Goal: Task Accomplishment & Management: Use online tool/utility

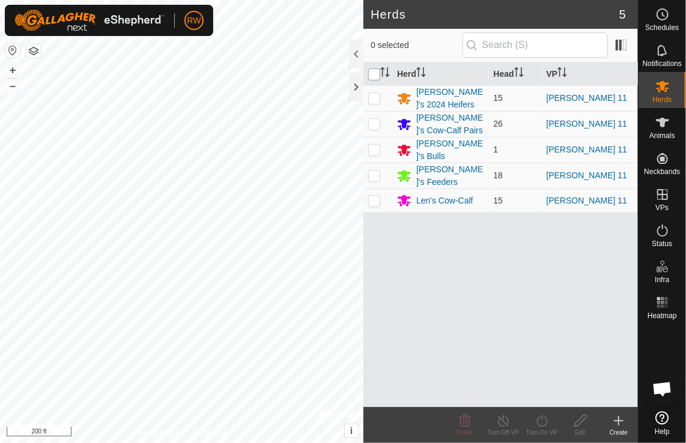
click at [373, 73] on input "checkbox" at bounding box center [374, 75] width 12 height 12
checkbox input "true"
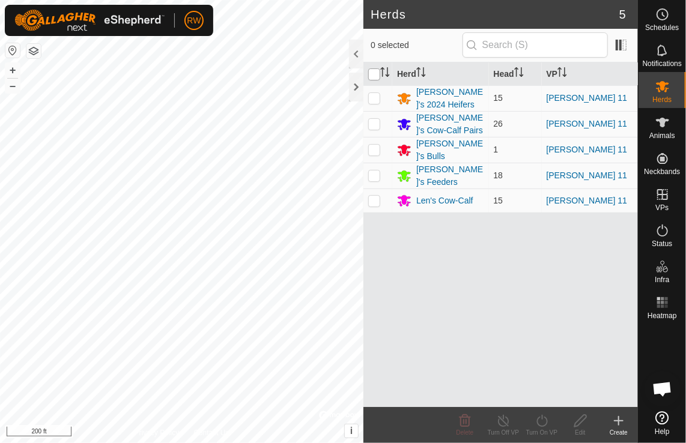
checkbox input "true"
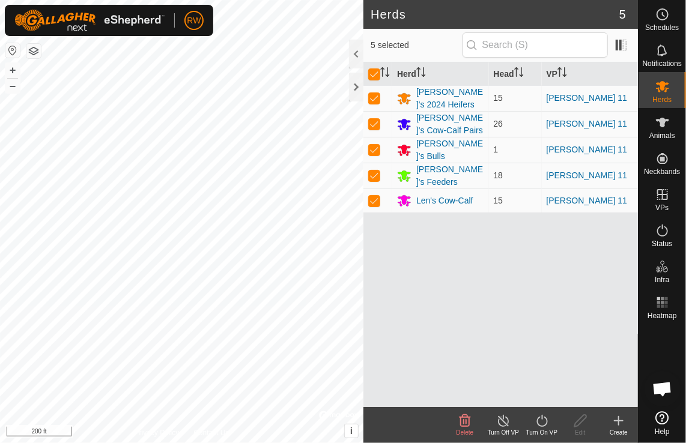
click at [538, 424] on icon at bounding box center [542, 421] width 11 height 12
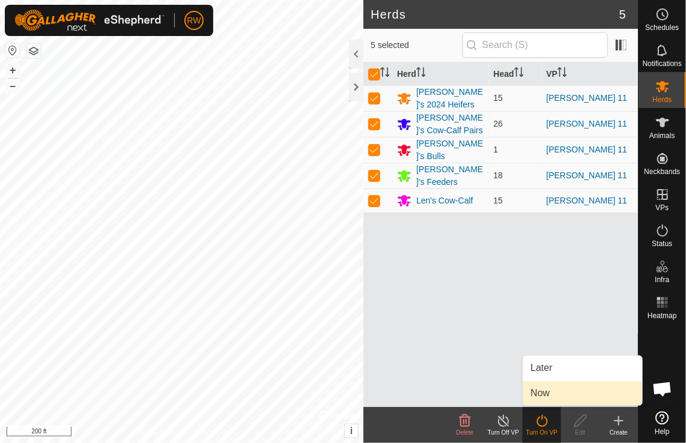
click at [543, 392] on link "Now" at bounding box center [582, 394] width 119 height 24
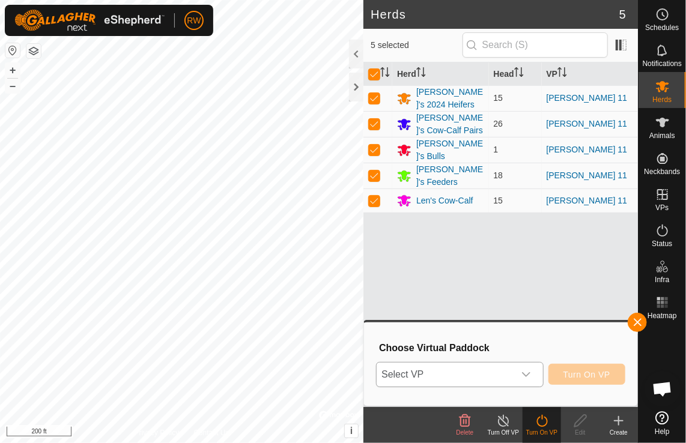
click at [531, 377] on icon "dropdown trigger" at bounding box center [527, 375] width 10 height 10
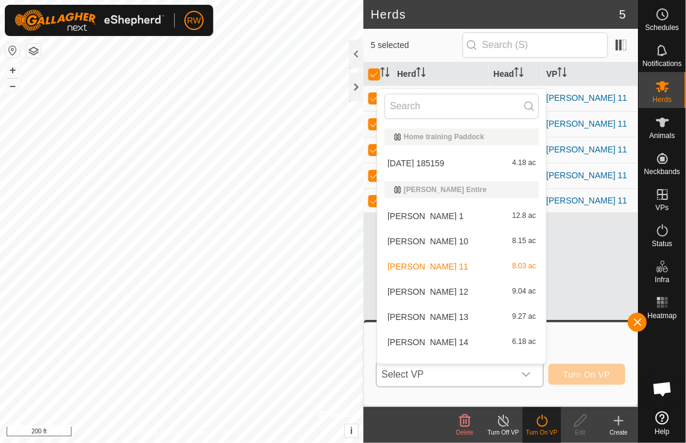
scroll to position [16, 0]
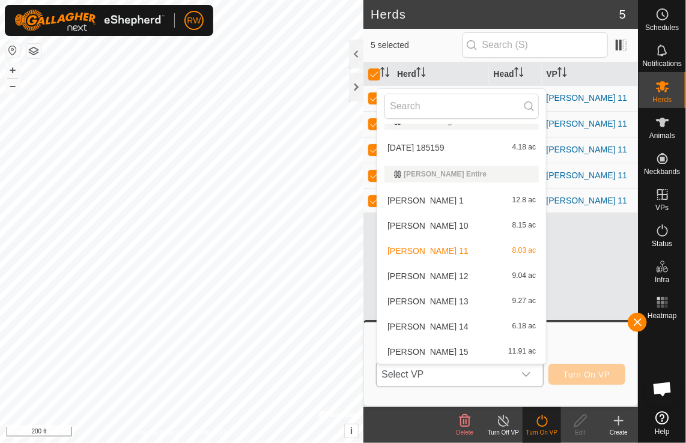
click at [428, 278] on li "[PERSON_NAME] 12 9.04 ac" at bounding box center [461, 276] width 169 height 24
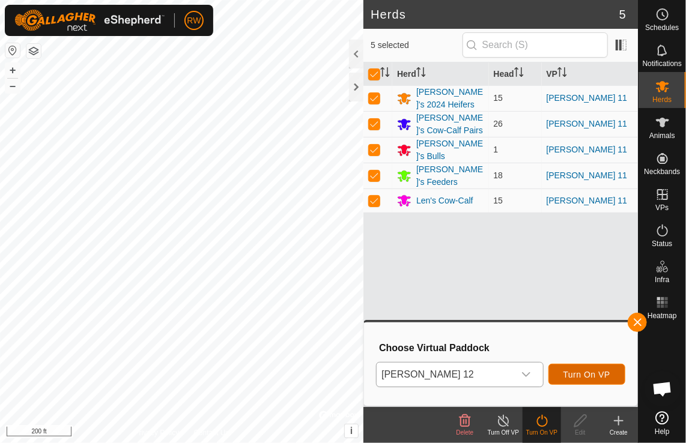
click at [590, 375] on span "Turn On VP" at bounding box center [587, 375] width 47 height 10
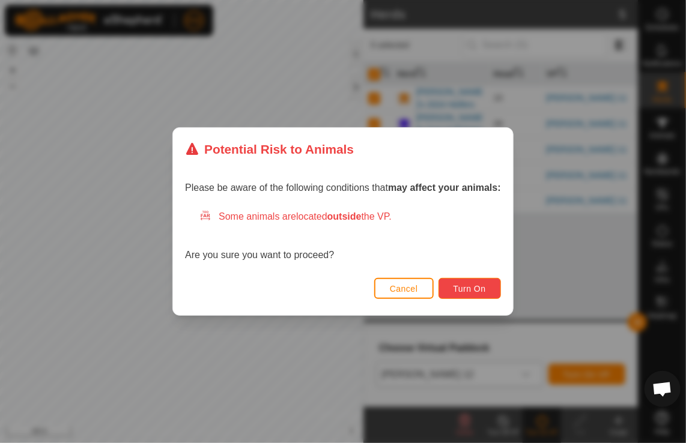
click at [480, 284] on span "Turn On" at bounding box center [470, 289] width 32 height 10
